Goal: Task Accomplishment & Management: Manage account settings

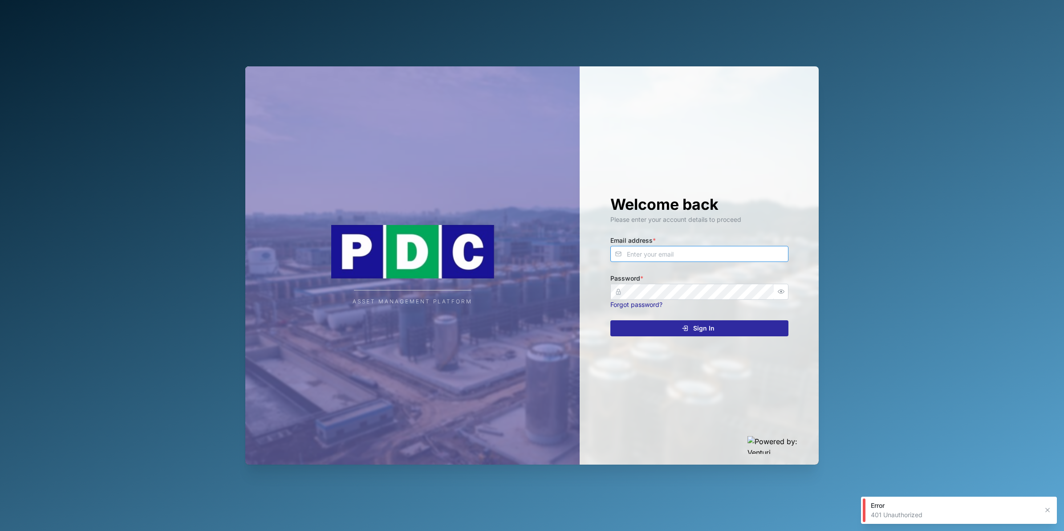
type input "[PERSON_NAME][EMAIL_ADDRESS][DOMAIN_NAME]"
click at [738, 320] on button "Sign In" at bounding box center [699, 328] width 178 height 16
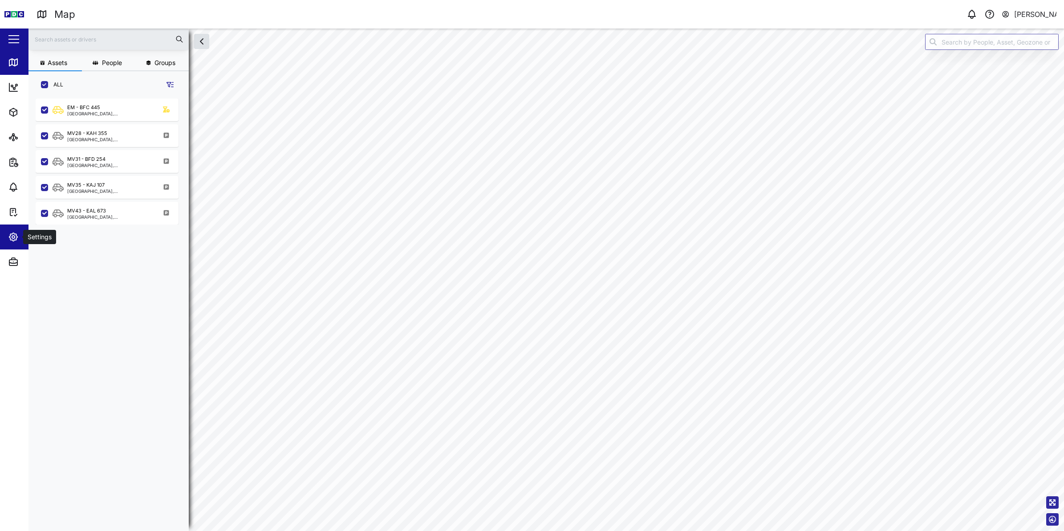
click at [13, 239] on icon "button" at bounding box center [13, 237] width 11 height 11
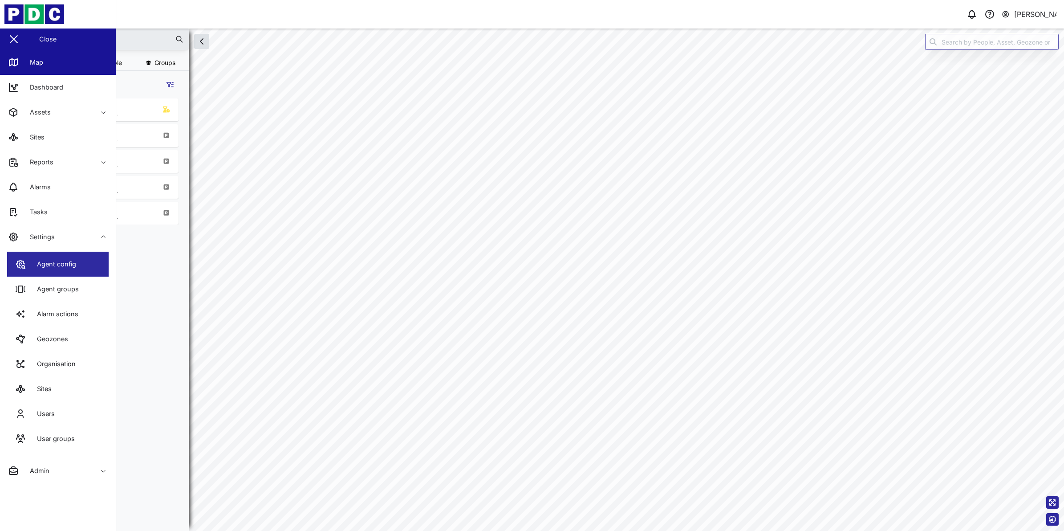
click at [83, 266] on link "Agent config" at bounding box center [58, 264] width 102 height 25
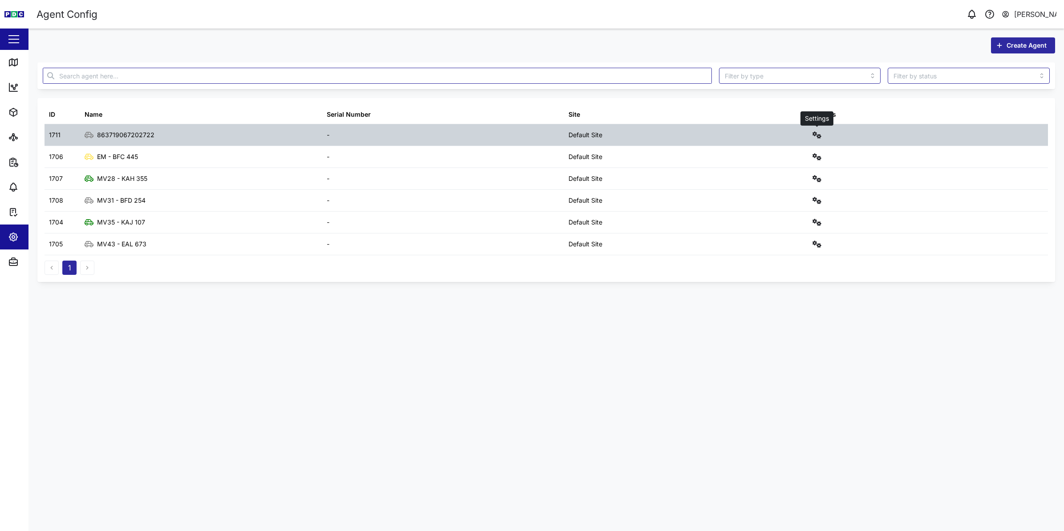
click at [822, 135] on button "button" at bounding box center [817, 135] width 12 height 12
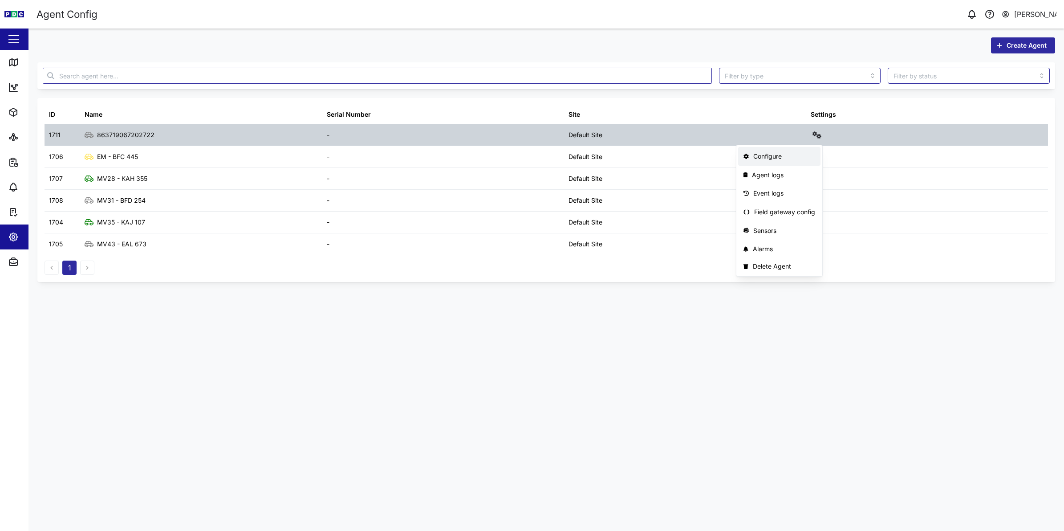
click at [801, 155] on div "Configure" at bounding box center [784, 156] width 62 height 10
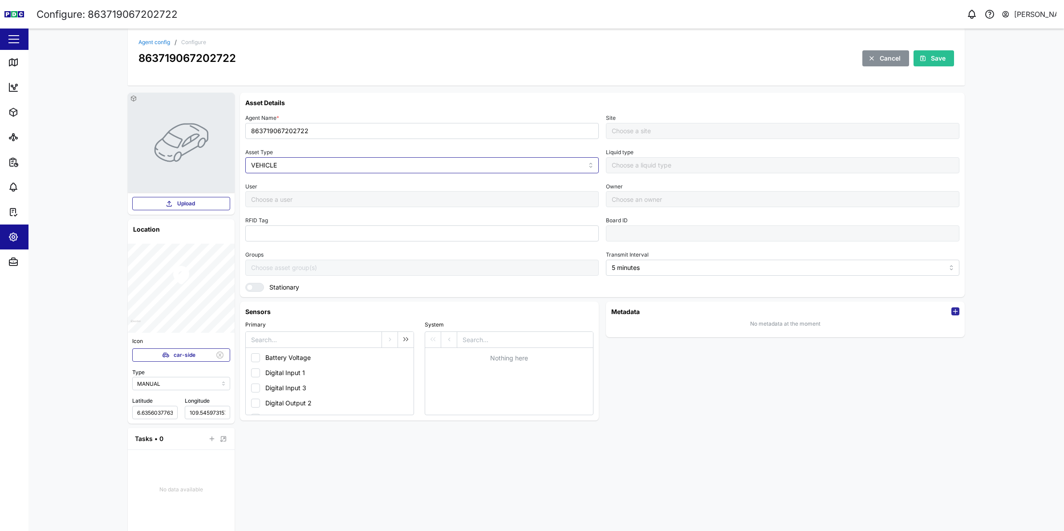
type input "Default Site"
click at [309, 129] on input "863719067202722" at bounding box center [422, 131] width 354 height 16
type input "EM143 - KAL 746"
click at [921, 57] on icon "button" at bounding box center [923, 58] width 5 height 5
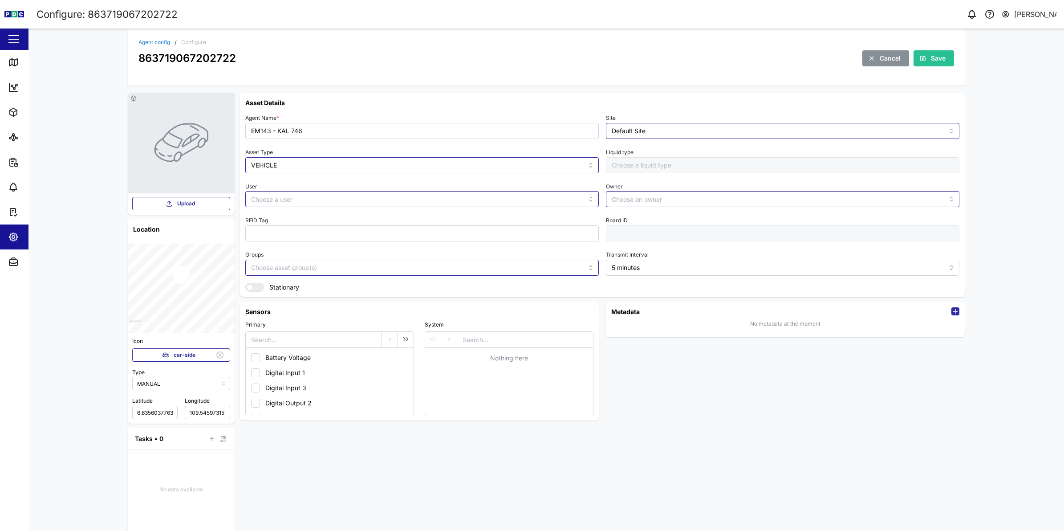
click at [16, 40] on button "button" at bounding box center [13, 39] width 15 height 15
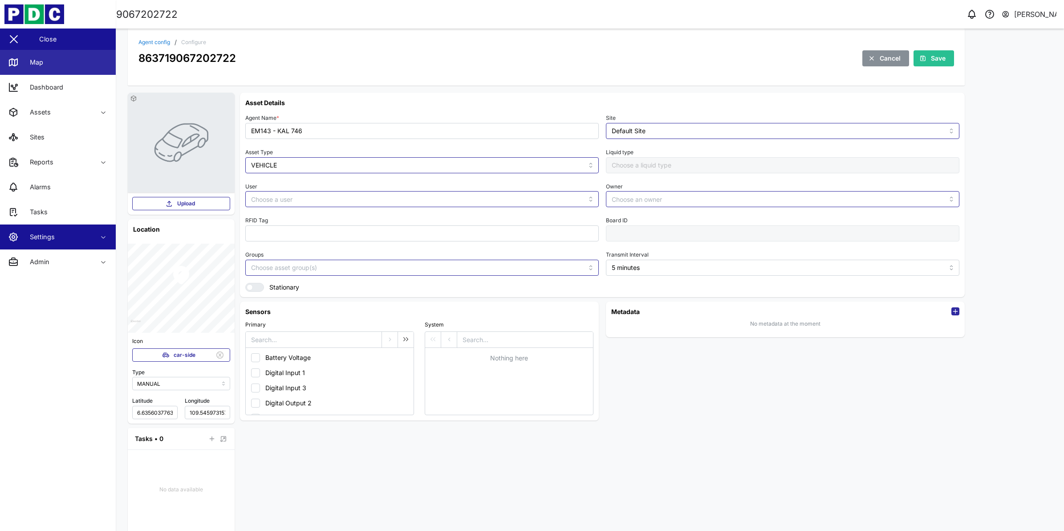
click at [16, 59] on icon at bounding box center [13, 62] width 8 height 7
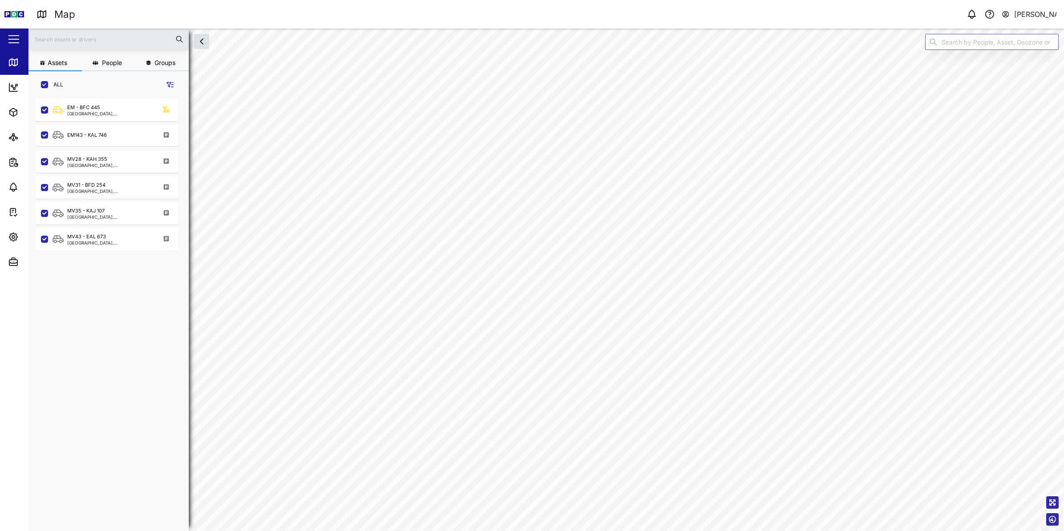
scroll to position [9, 9]
click at [90, 136] on div "EM143 - KAL 746" at bounding box center [87, 135] width 40 height 8
click at [90, 137] on div "EM143 - KAL 746" at bounding box center [87, 135] width 40 height 8
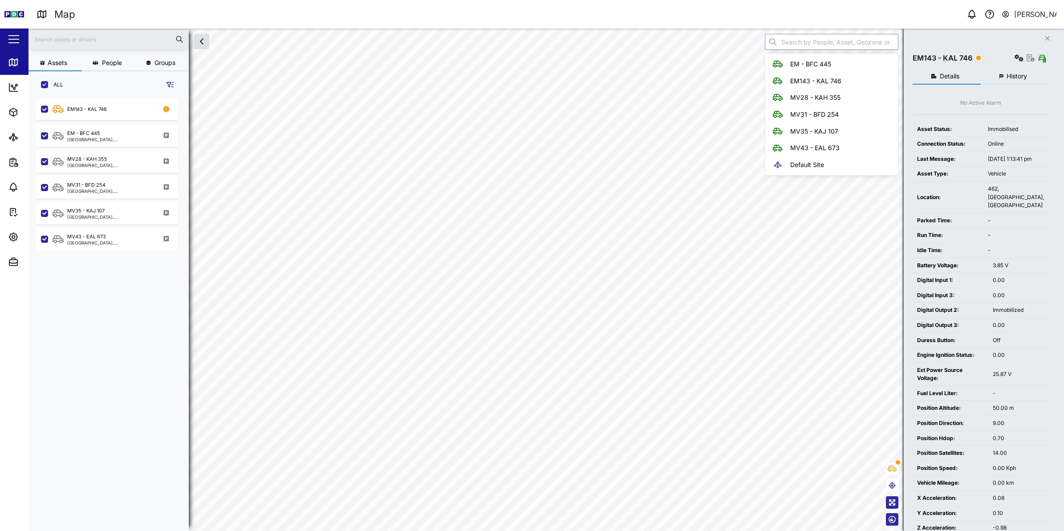
click at [827, 39] on input "search" at bounding box center [832, 42] width 134 height 16
type input "EM143 - KAL 746"
